Goal: Register for event/course

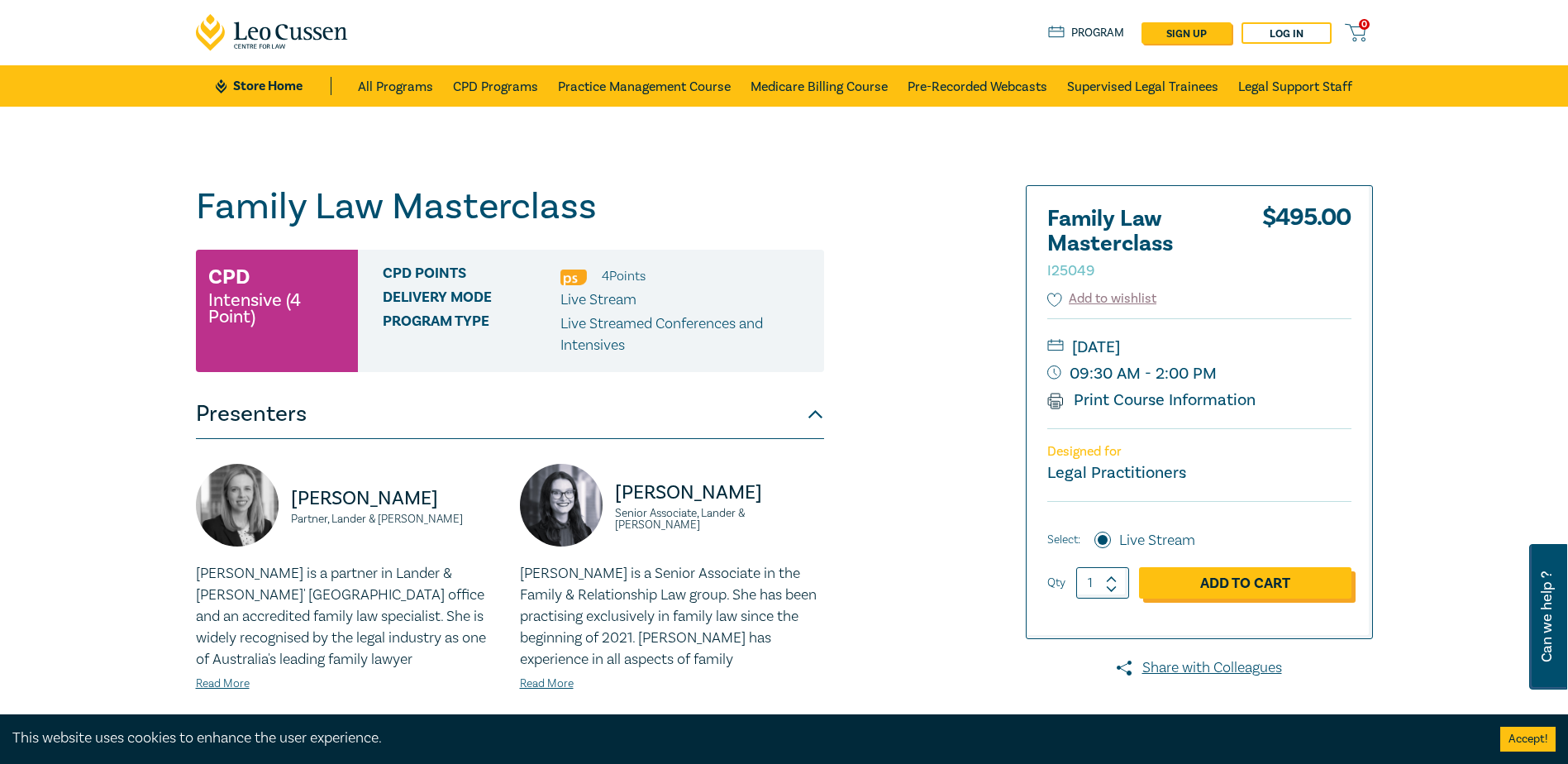
click at [1275, 588] on link "Add to Cart" at bounding box center [1245, 581] width 212 height 31
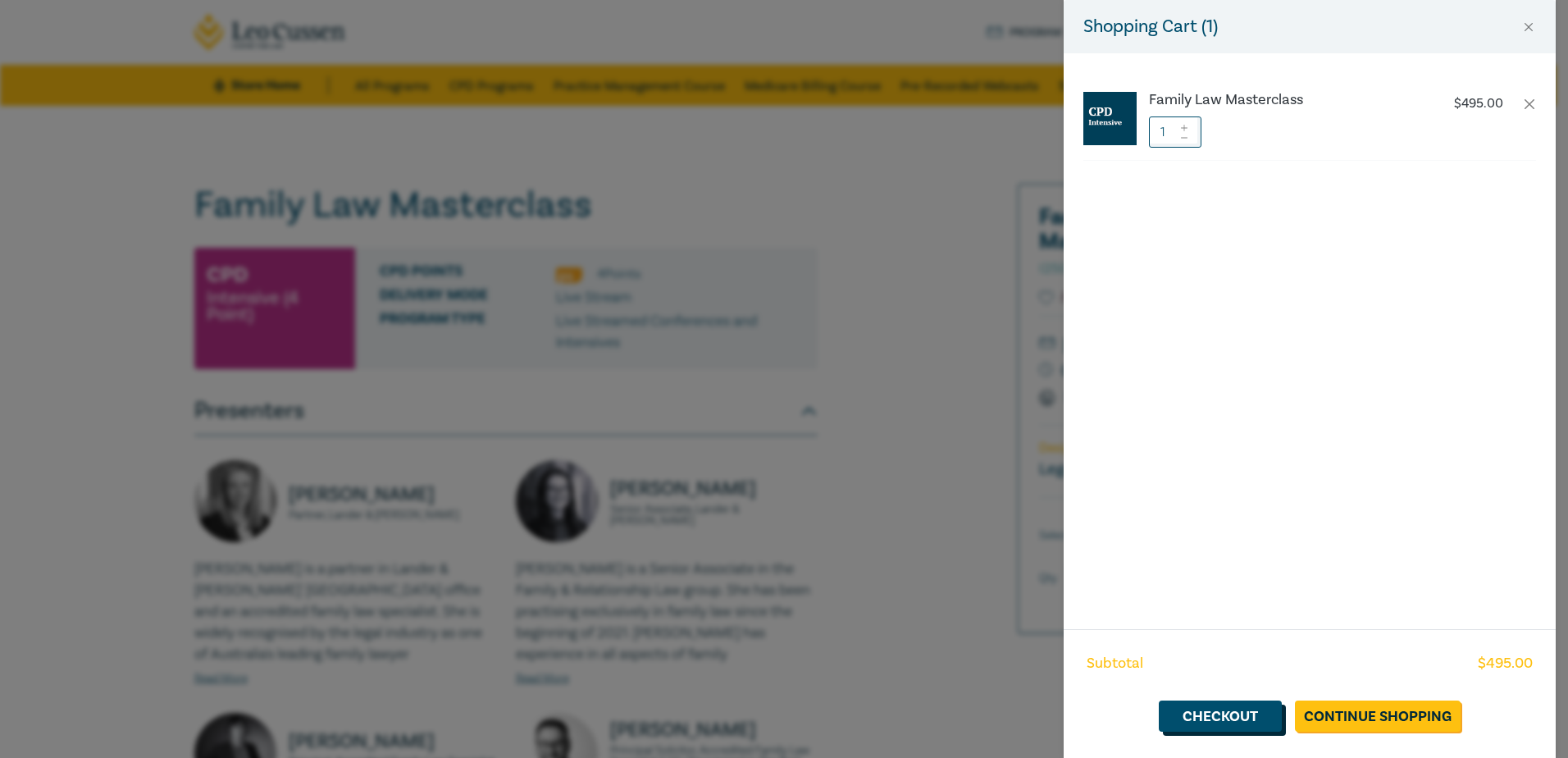
click at [1233, 713] on link "Checkout" at bounding box center [1221, 715] width 123 height 31
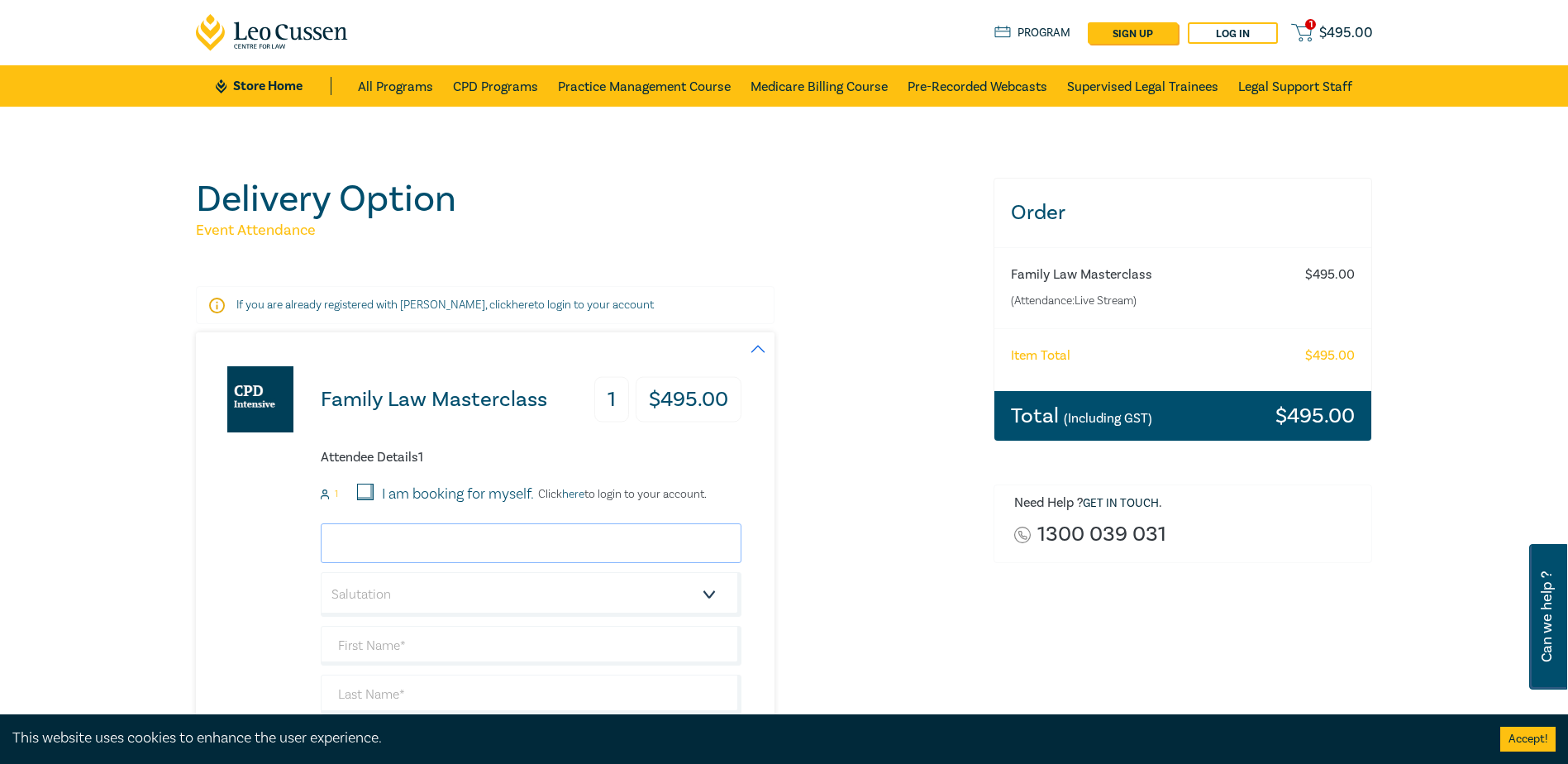
click at [491, 545] on input "email" at bounding box center [532, 544] width 421 height 40
type input "[EMAIL_ADDRESS][DOMAIN_NAME]"
click at [210, 534] on div "Family Law Masterclass 1 $ 495.00 Attendee Details 1 1 I am booking for myself.…" at bounding box center [468, 615] width 546 height 567
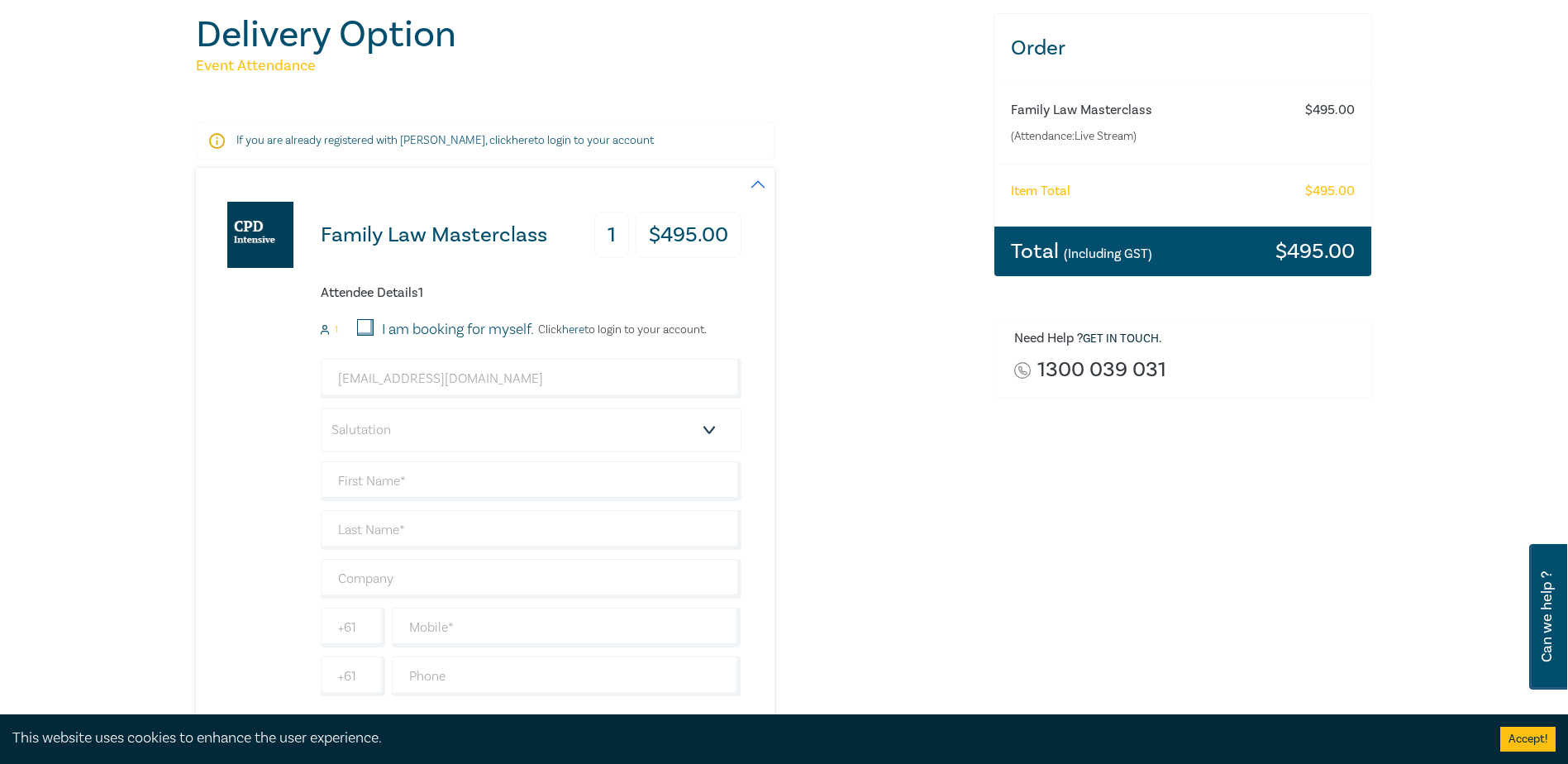
scroll to position [166, 0]
click at [359, 437] on select "Salutation Mr. Mrs. Ms. Miss Dr. Prof. Other" at bounding box center [532, 429] width 421 height 45
click at [321, 407] on select "Salutation Mr. Mrs. Ms. Miss Dr. Prof. Other" at bounding box center [532, 429] width 421 height 45
click at [370, 465] on input "text" at bounding box center [532, 481] width 421 height 40
click at [371, 434] on select "Salutation Mr. Mrs. Ms. Miss Dr. Prof. Other" at bounding box center [532, 429] width 421 height 45
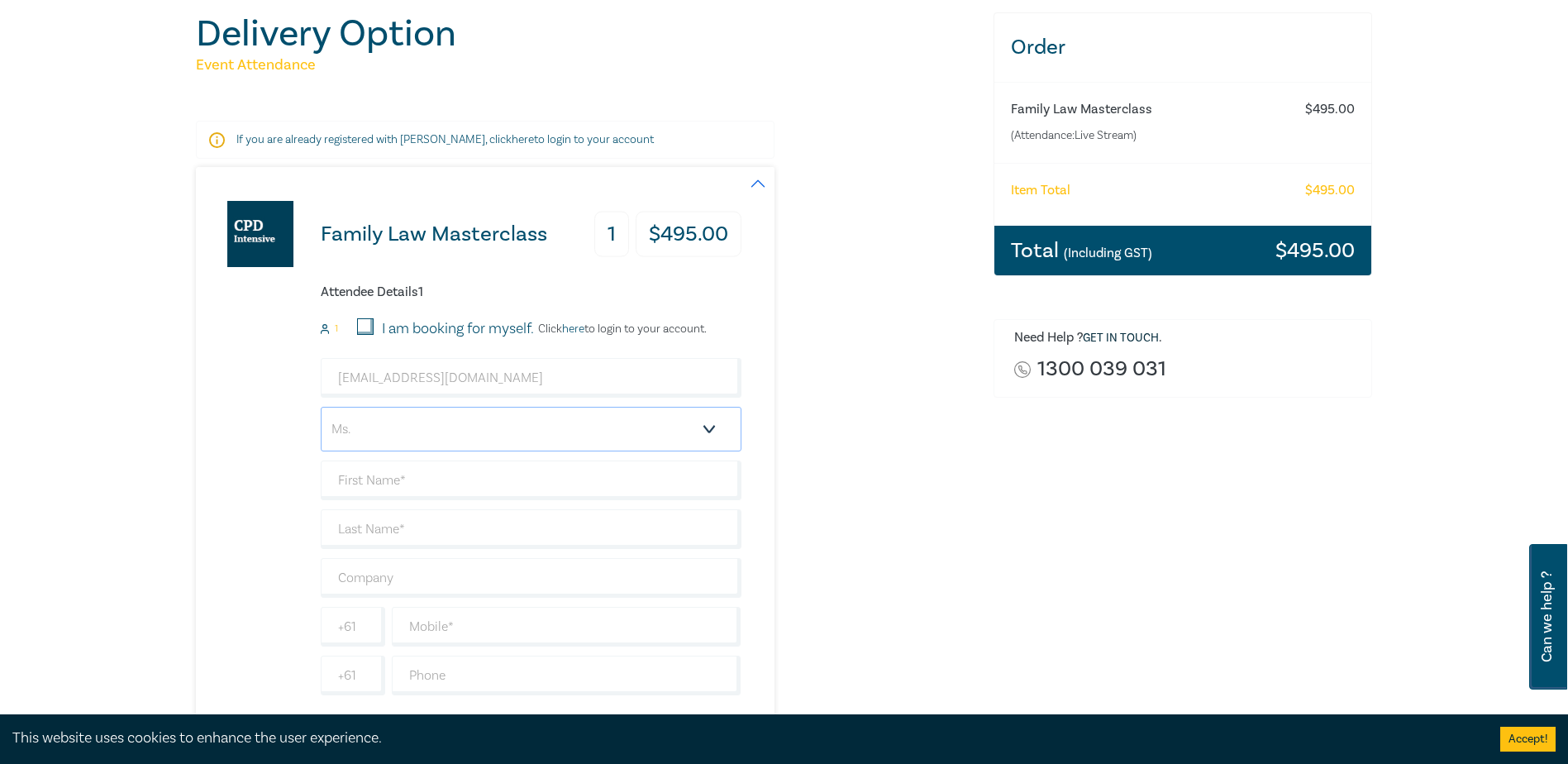
select select "Miss"
click at [321, 407] on select "Salutation Mr. Mrs. Ms. Miss Dr. Prof. Other" at bounding box center [532, 429] width 421 height 45
click at [378, 483] on input "text" at bounding box center [532, 481] width 421 height 40
type input "Alyssa"
type input "[PERSON_NAME]"
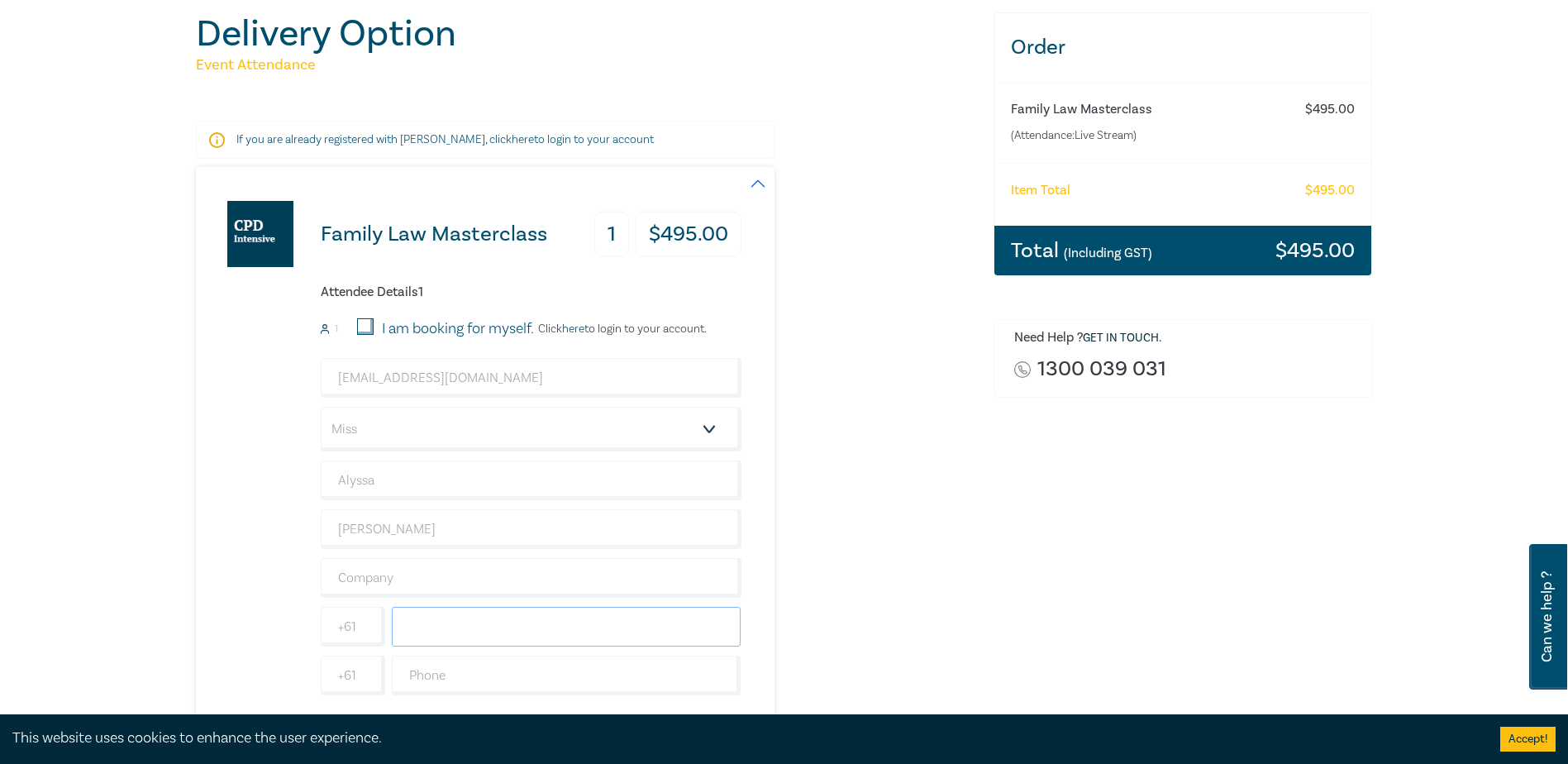
click at [457, 627] on input "text" at bounding box center [567, 626] width 350 height 40
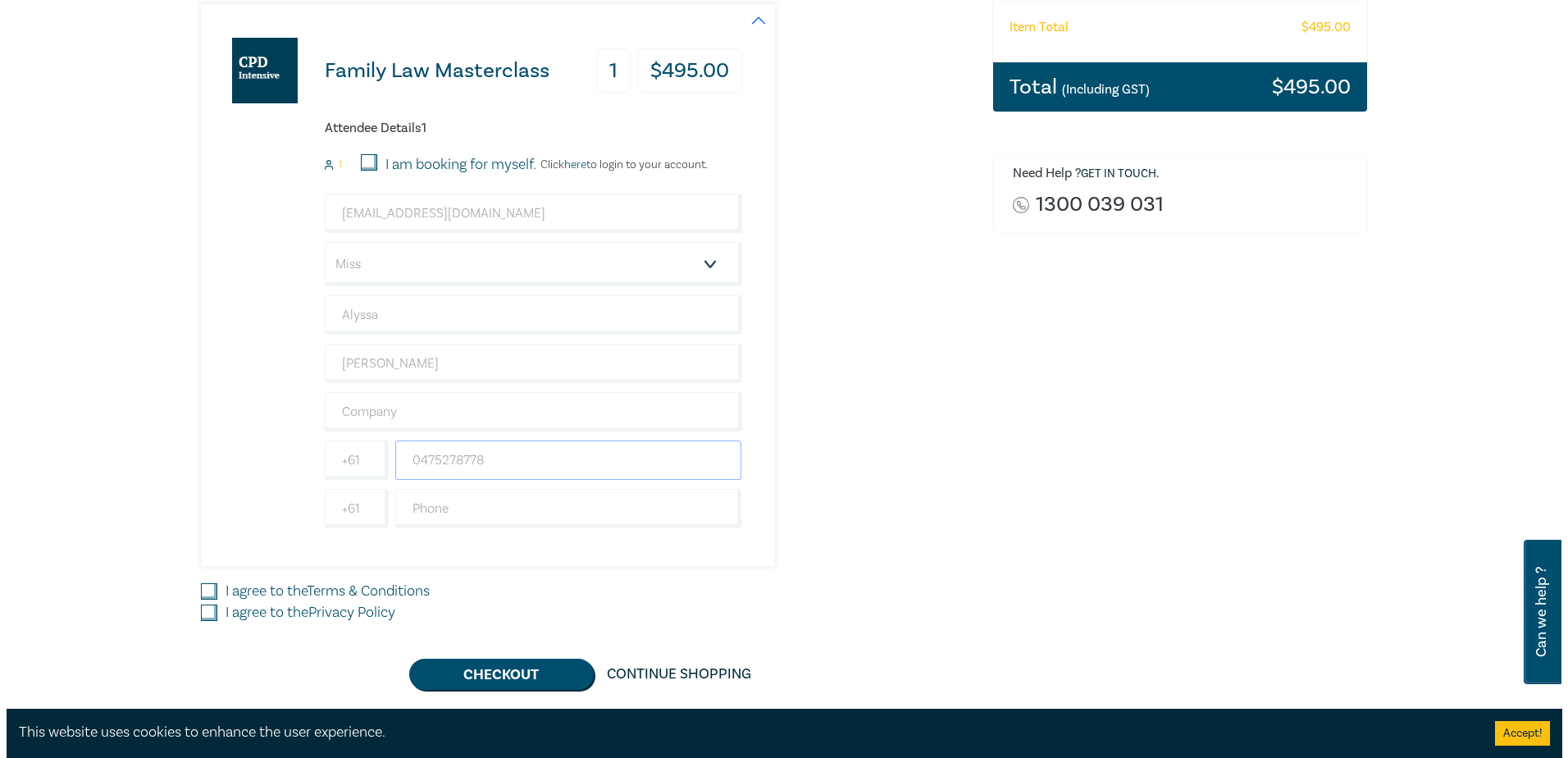
scroll to position [328, 0]
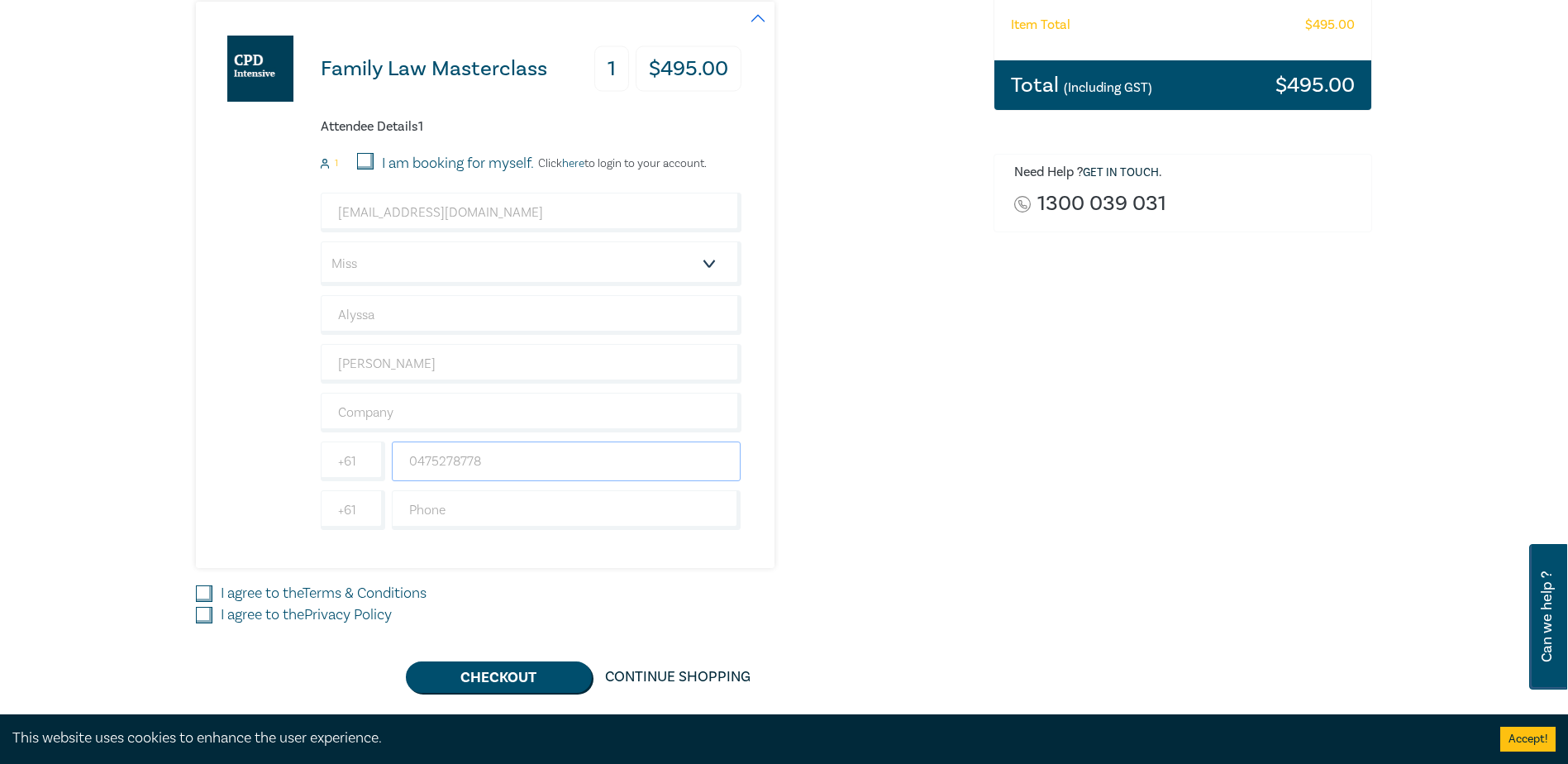
type input "0475278778"
click at [368, 596] on link "Terms & Conditions" at bounding box center [364, 592] width 124 height 19
click at [212, 596] on input "I agree to the Terms & Conditions" at bounding box center [203, 593] width 17 height 17
checkbox input "true"
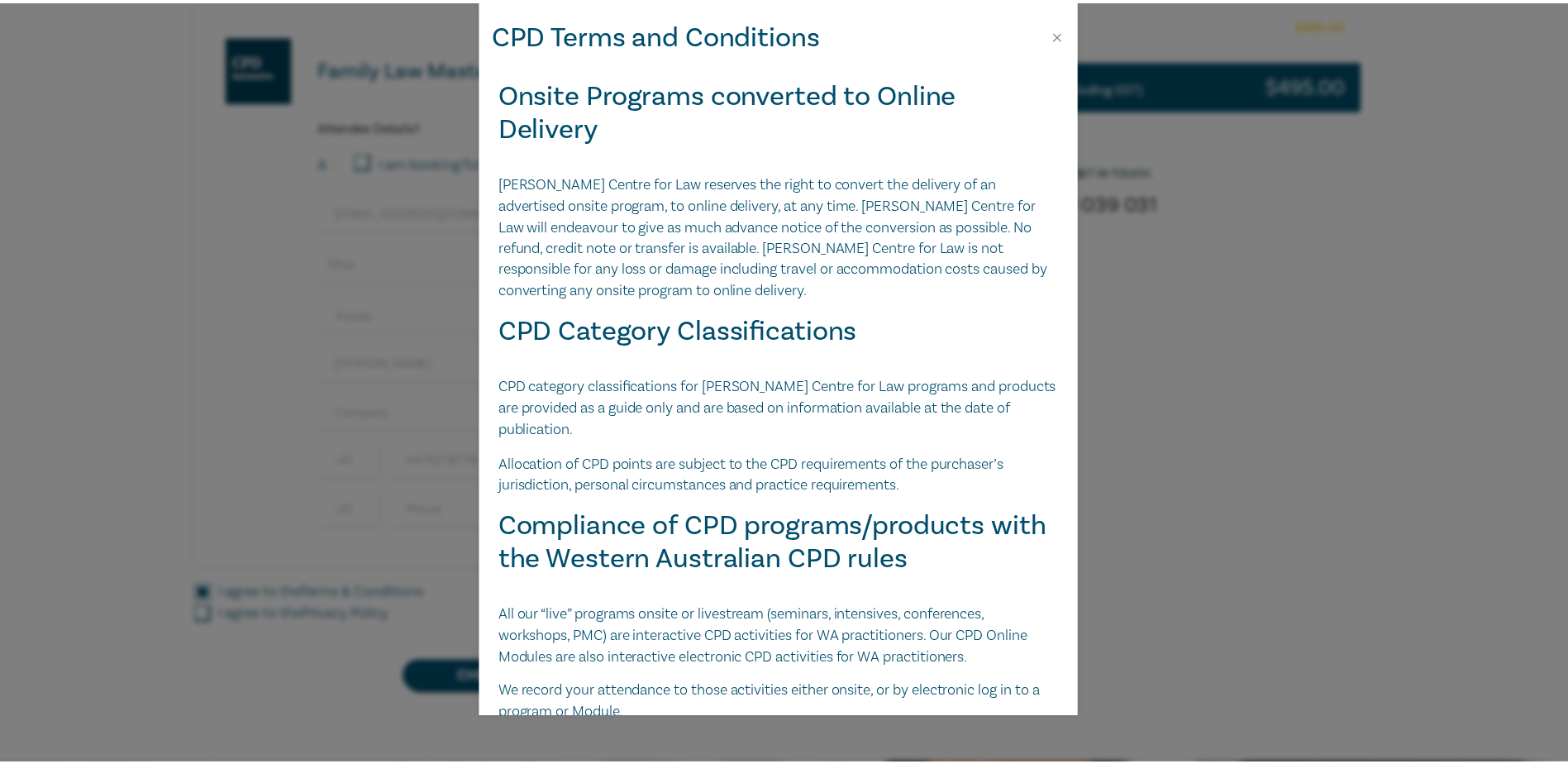
scroll to position [3478, 0]
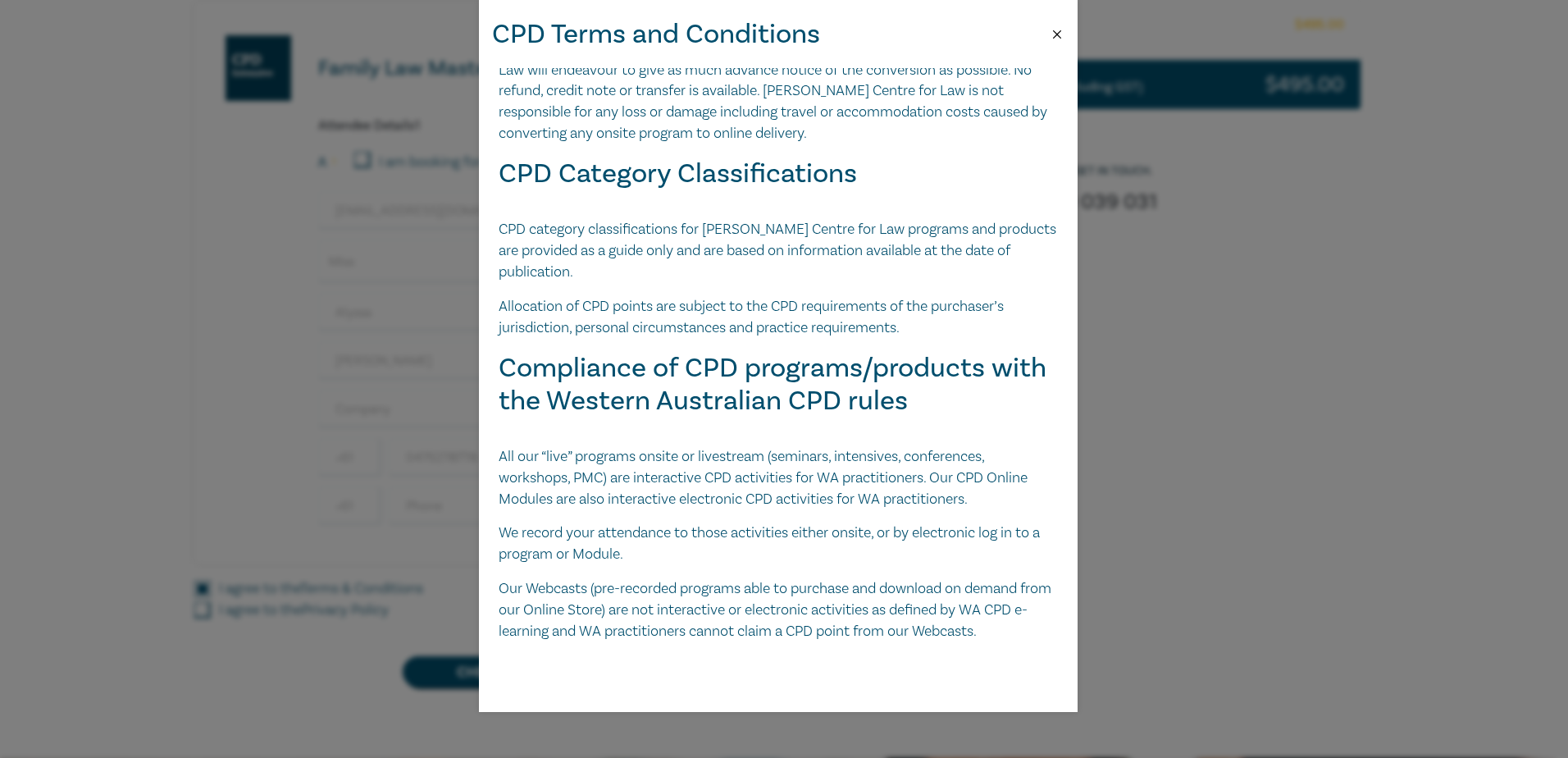
drag, startPoint x: 1055, startPoint y: 33, endPoint x: 1043, endPoint y: 39, distance: 13.4
click at [1055, 33] on button "Close" at bounding box center [1057, 34] width 15 height 15
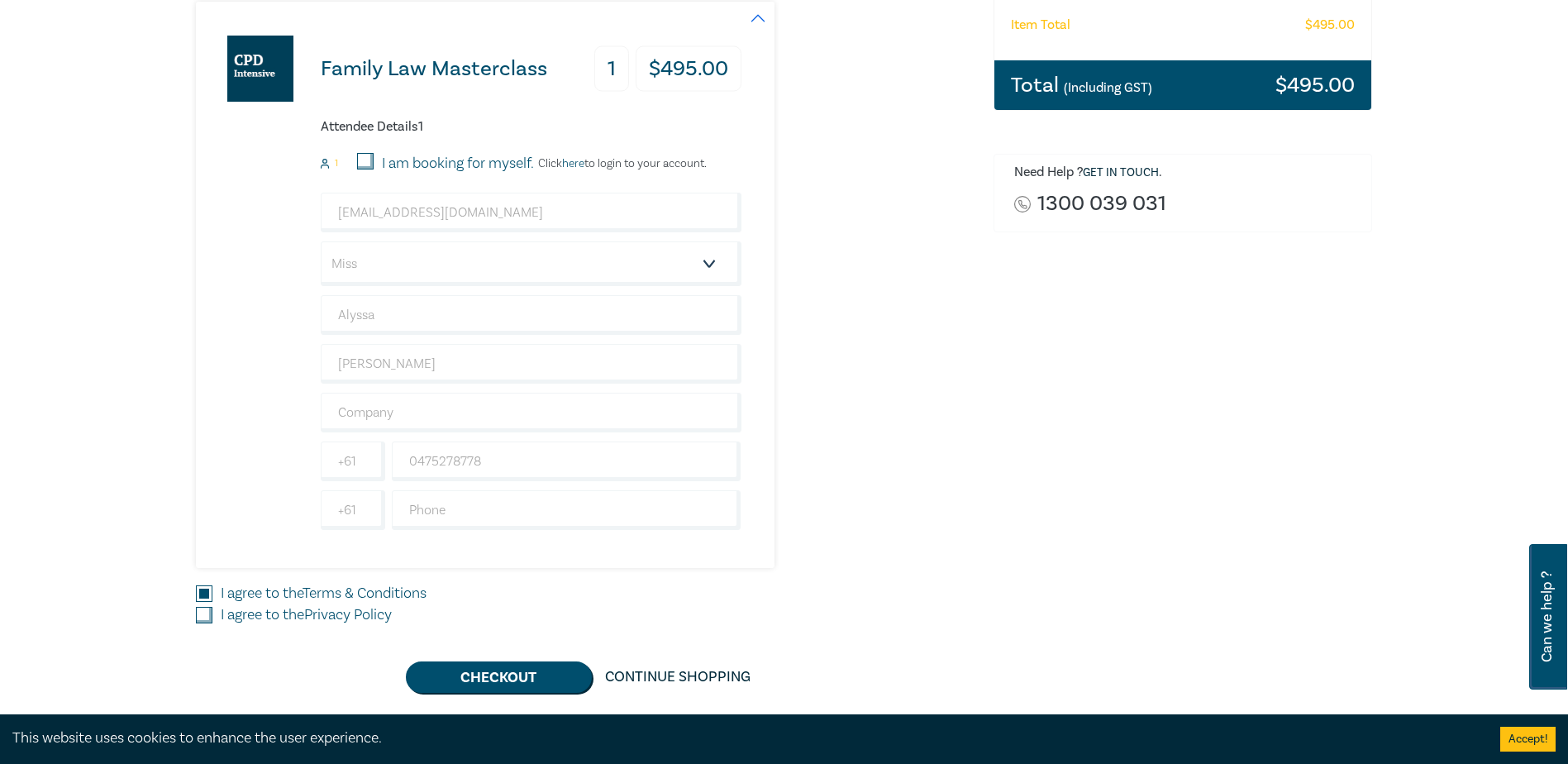
click at [205, 617] on input "I agree to the Privacy Policy" at bounding box center [203, 614] width 17 height 17
checkbox input "true"
click at [541, 678] on button "Checkout" at bounding box center [499, 676] width 186 height 31
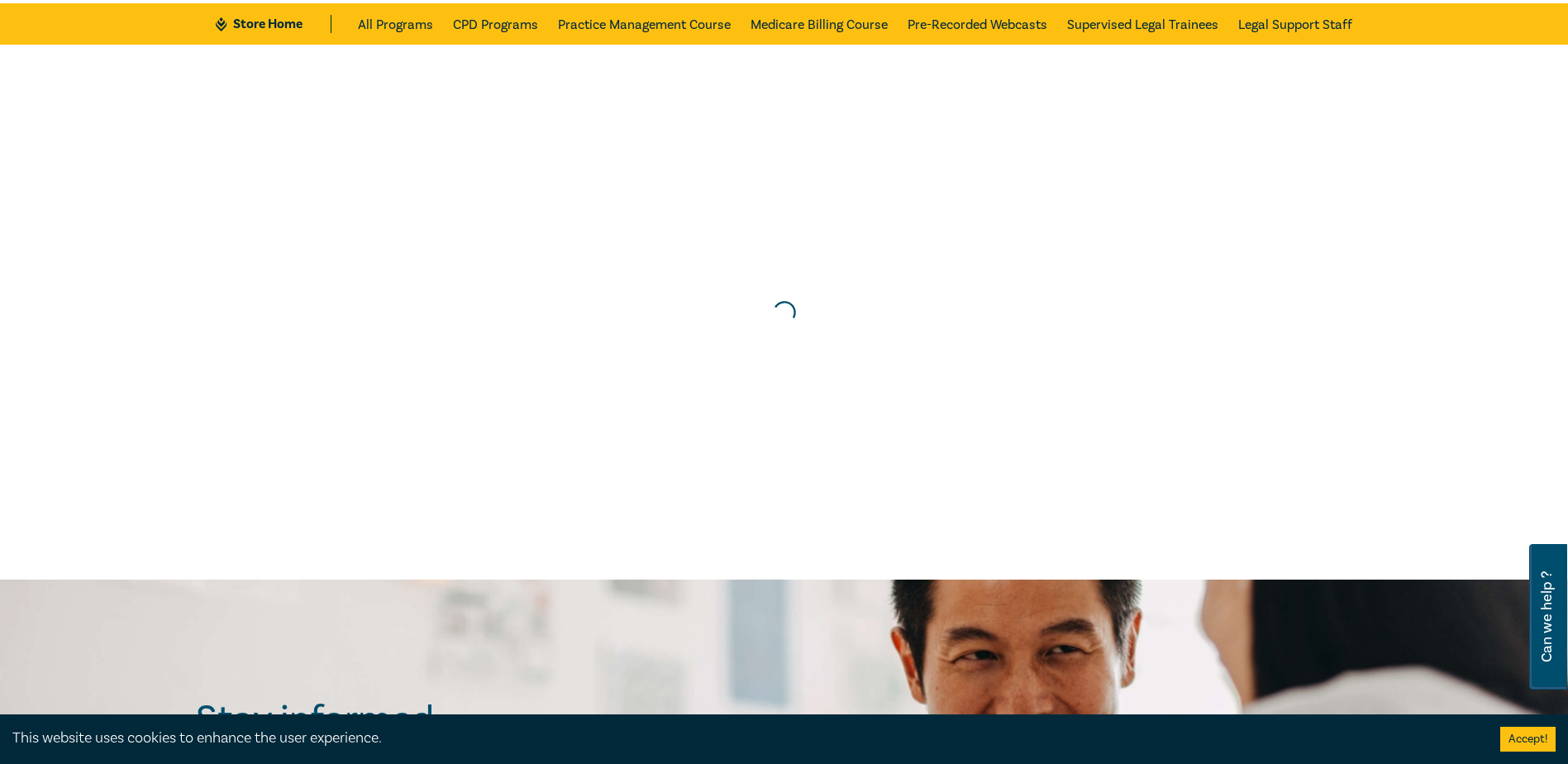
scroll to position [0, 0]
